Goal: Transaction & Acquisition: Purchase product/service

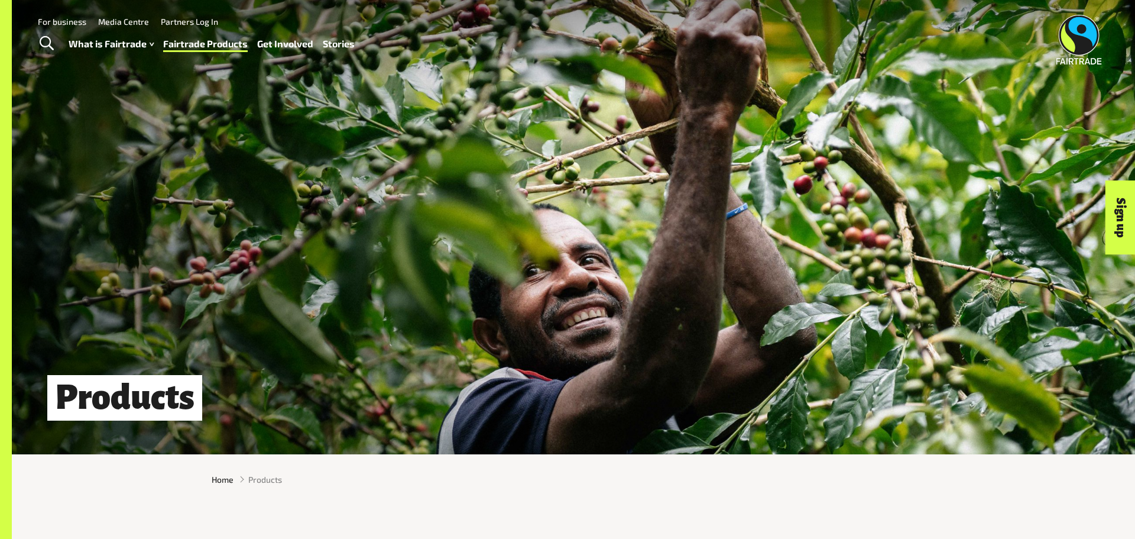
click at [105, 406] on h1 "Products" at bounding box center [124, 398] width 155 height 46
click at [138, 396] on h1 "Products" at bounding box center [124, 398] width 155 height 46
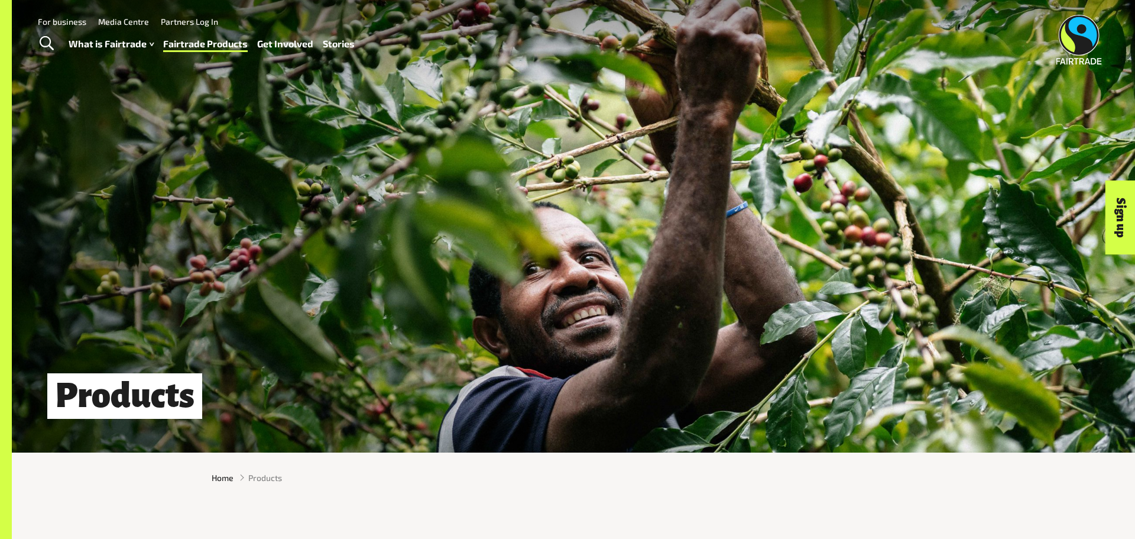
click at [85, 400] on h1 "Products" at bounding box center [124, 396] width 155 height 46
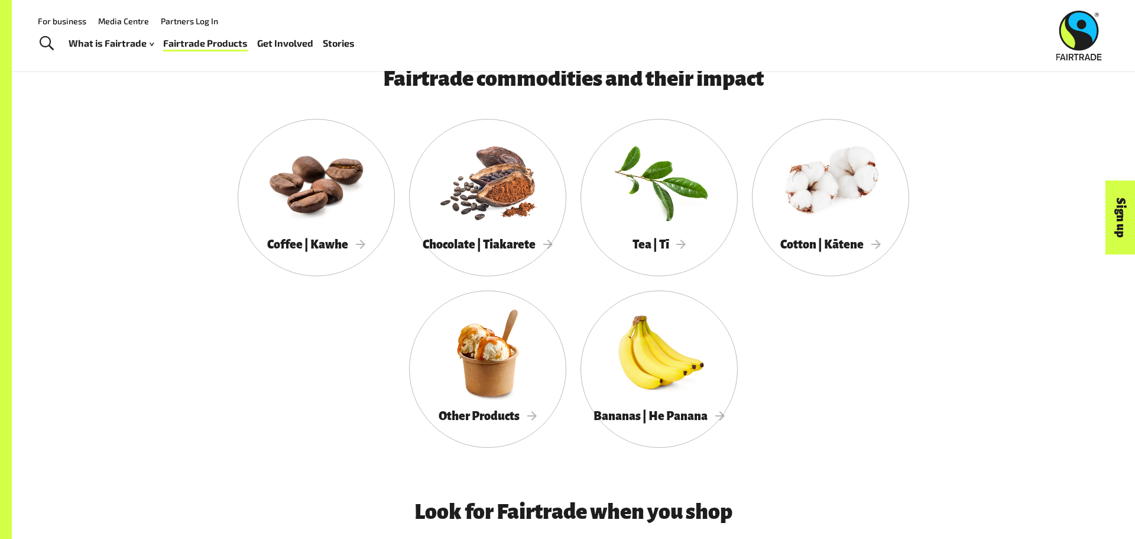
scroll to position [700, 0]
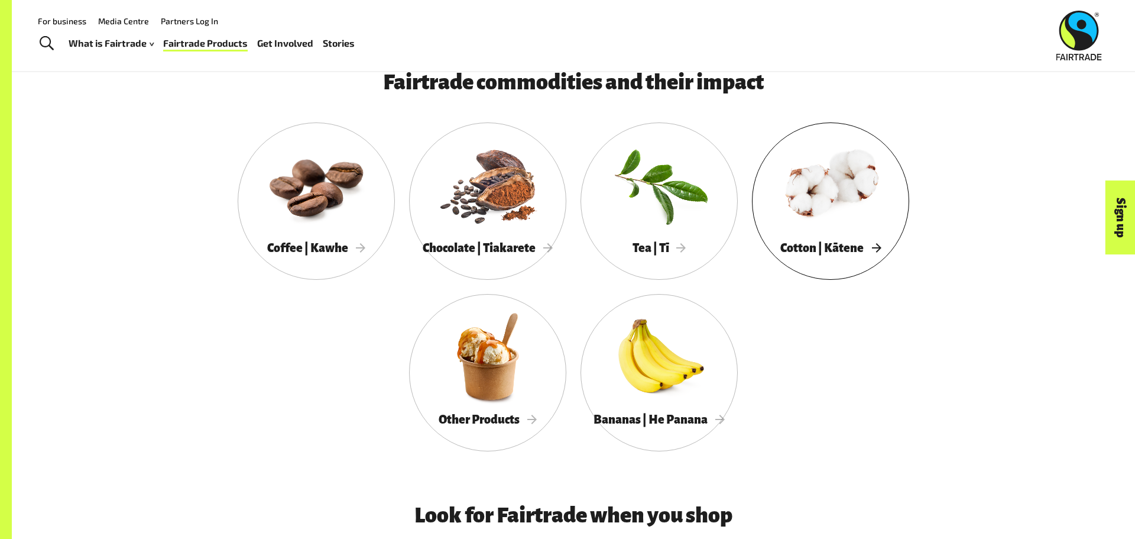
click at [865, 207] on div at bounding box center [830, 185] width 157 height 102
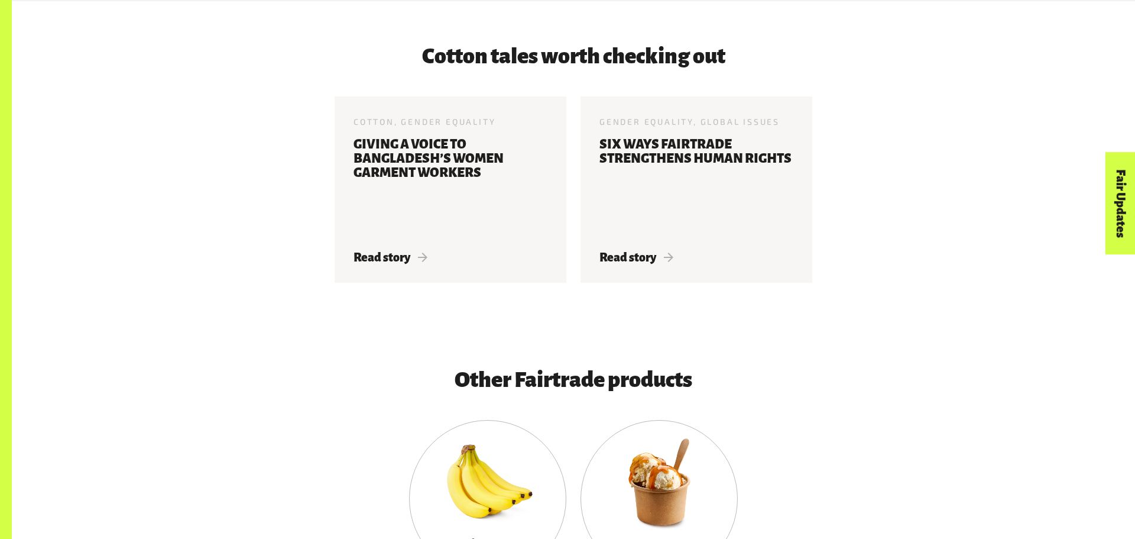
scroll to position [2805, 0]
